Goal: Transaction & Acquisition: Purchase product/service

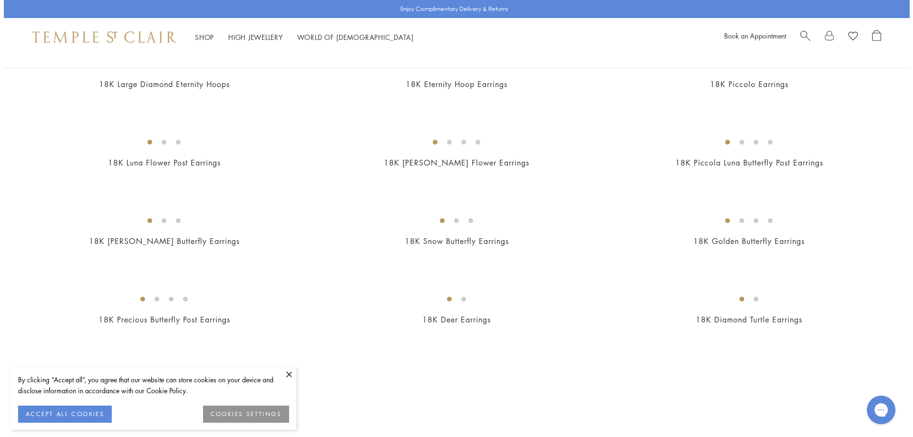
scroll to position [1148, 0]
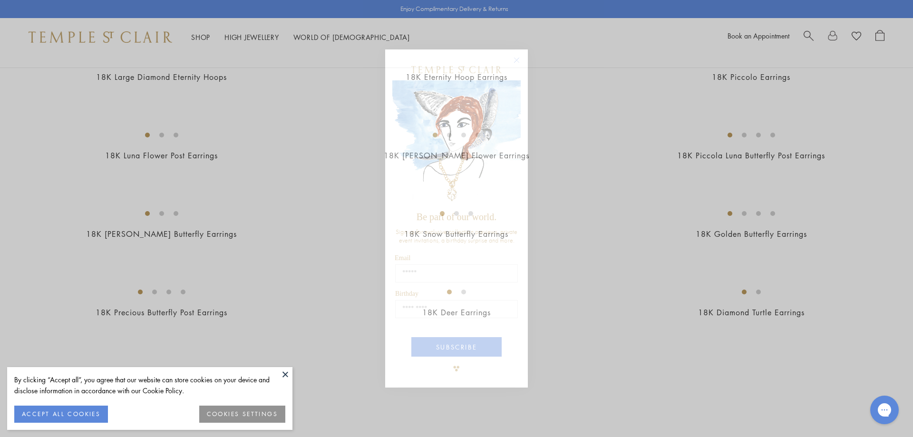
click at [517, 59] on circle "Close dialog" at bounding box center [516, 59] width 11 height 11
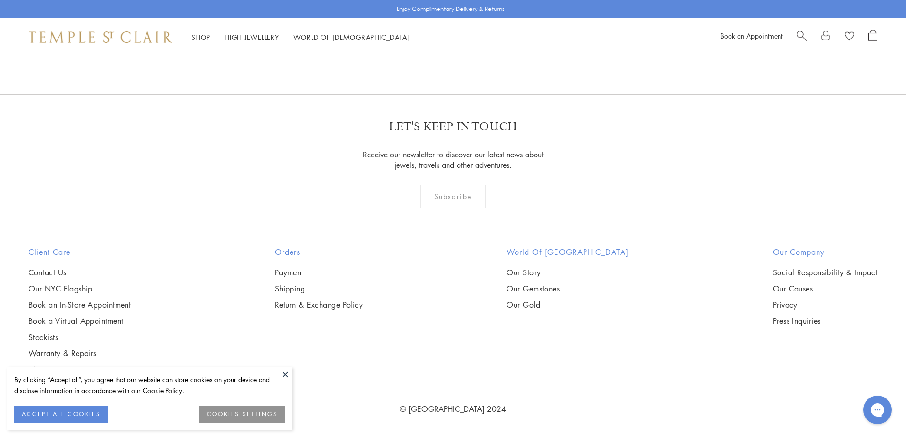
scroll to position [6039, 0]
click at [441, 56] on link "2" at bounding box center [437, 42] width 31 height 26
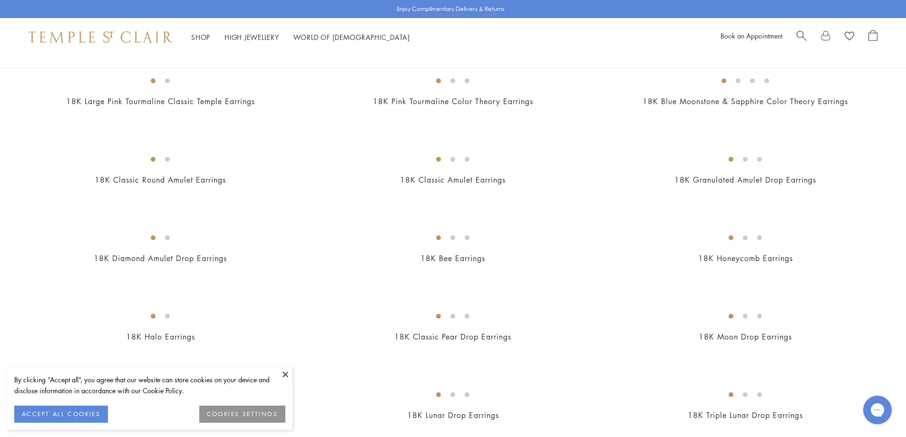
scroll to position [571, 0]
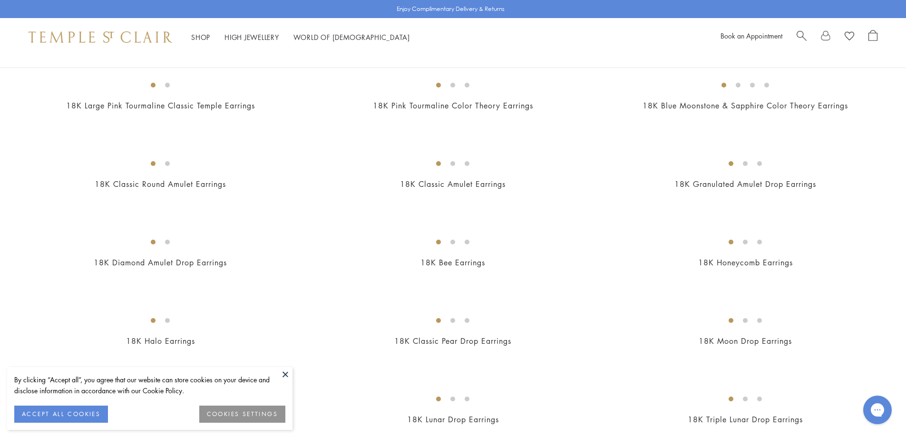
click at [0, 0] on img at bounding box center [0, 0] width 0 height 0
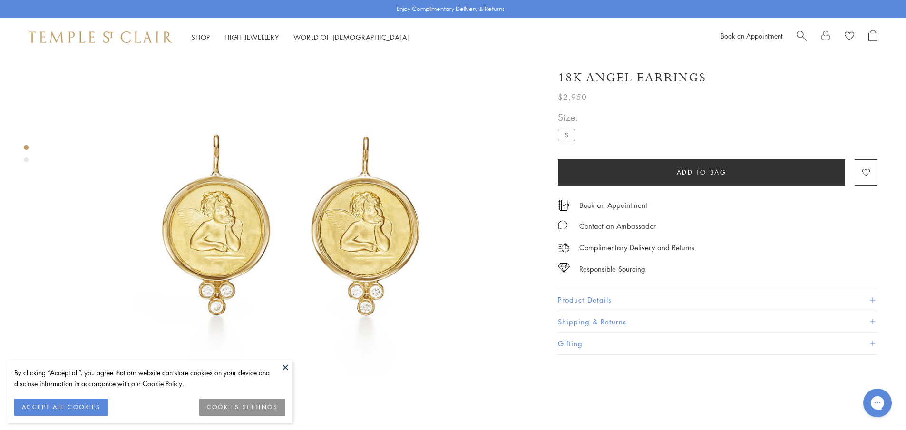
scroll to position [95, 0]
